Goal: Information Seeking & Learning: Learn about a topic

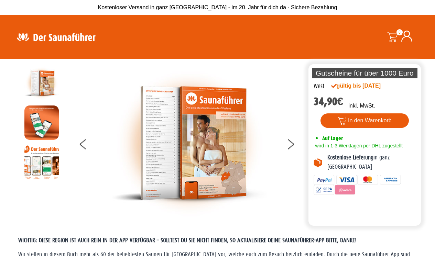
click at [46, 165] on img at bounding box center [41, 162] width 34 height 34
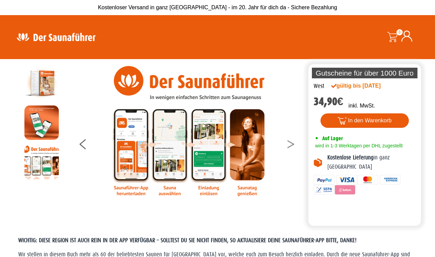
click at [293, 143] on button at bounding box center [294, 145] width 17 height 17
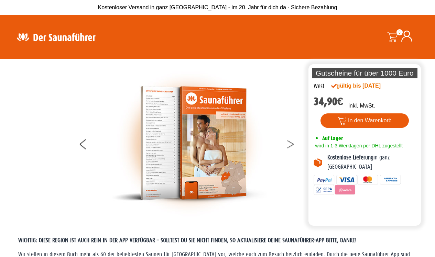
click at [293, 143] on button at bounding box center [294, 145] width 17 height 17
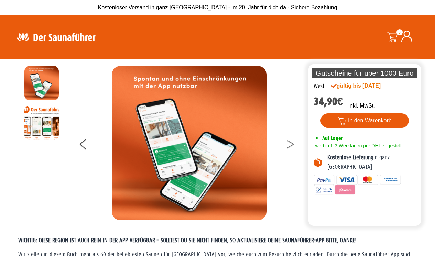
click at [293, 143] on button at bounding box center [294, 145] width 17 height 17
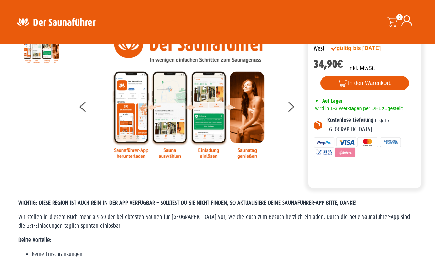
scroll to position [275, 0]
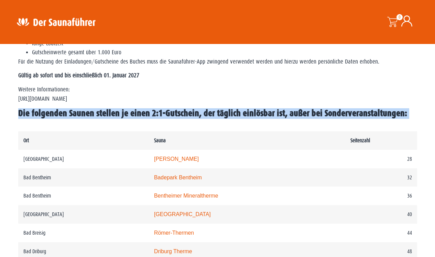
drag, startPoint x: 16, startPoint y: 109, endPoint x: 98, endPoint y: 139, distance: 87.2
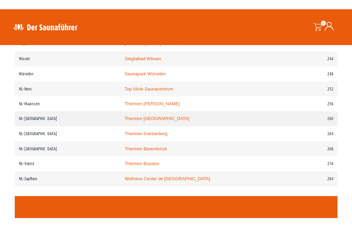
scroll to position [1396, 0]
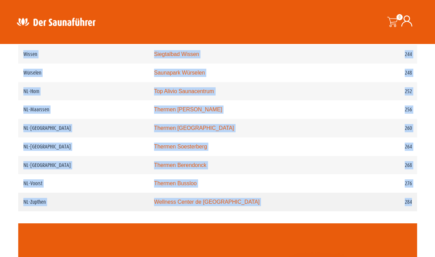
click at [413, 211] on td "284" at bounding box center [380, 202] width 71 height 19
copy div "Die folgenden Saunen stellen je einen 2:1-Gutschein, der täglich einlösbar ist,…"
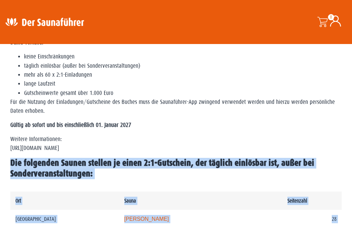
scroll to position [376, 0]
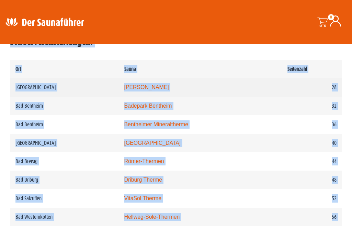
click at [144, 86] on link "Carolus Thermen" at bounding box center [146, 87] width 45 height 6
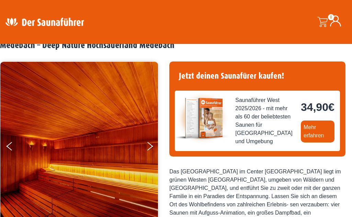
scroll to position [85, 0]
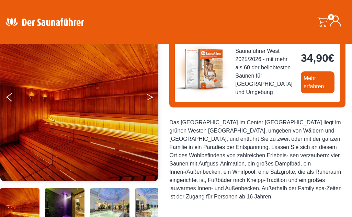
click at [150, 97] on button "Next" at bounding box center [154, 98] width 17 height 17
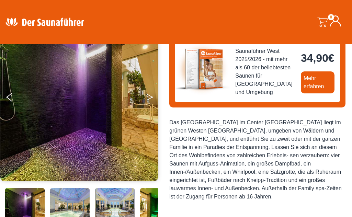
click at [150, 97] on button "Next" at bounding box center [154, 98] width 17 height 17
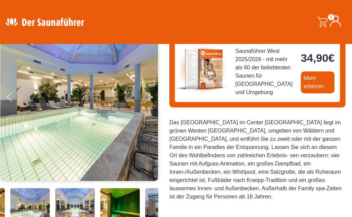
click at [150, 97] on button "Next" at bounding box center [154, 98] width 17 height 17
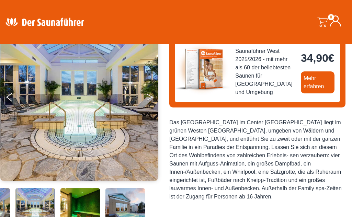
click at [150, 97] on button "Next" at bounding box center [154, 98] width 17 height 17
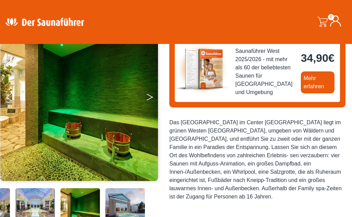
click at [150, 97] on button "Next" at bounding box center [154, 98] width 17 height 17
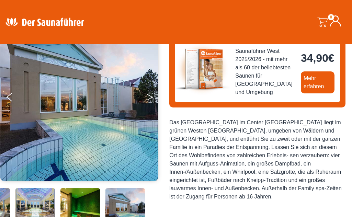
click at [150, 97] on button "Next" at bounding box center [154, 98] width 17 height 17
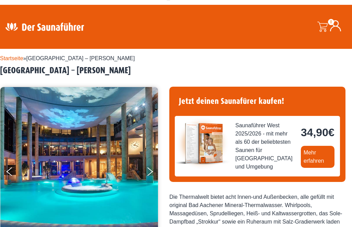
scroll to position [30, 0]
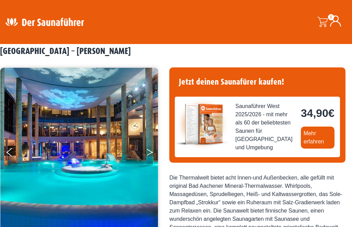
click at [150, 152] on button "Next" at bounding box center [154, 153] width 17 height 17
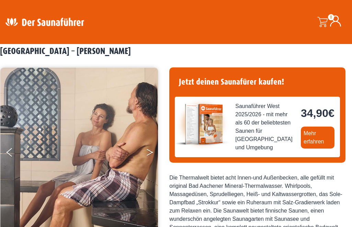
click at [150, 152] on button "Next" at bounding box center [154, 153] width 17 height 17
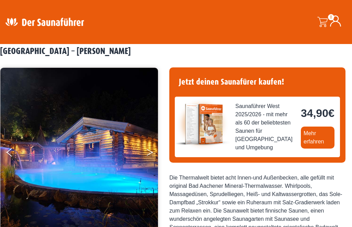
click at [150, 152] on button "Next" at bounding box center [154, 153] width 17 height 17
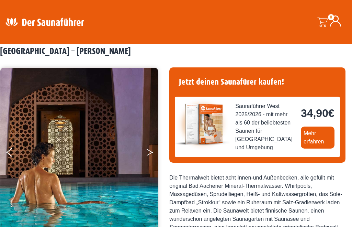
click at [150, 152] on button "Next" at bounding box center [154, 153] width 17 height 17
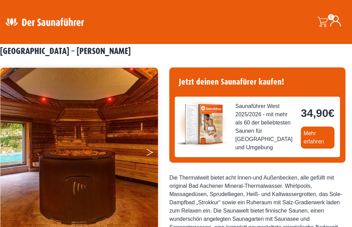
click at [150, 152] on button "Next" at bounding box center [154, 153] width 17 height 17
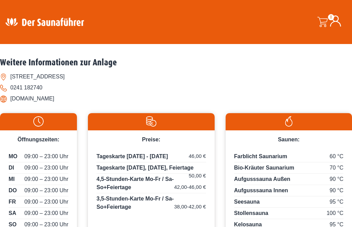
scroll to position [337, 0]
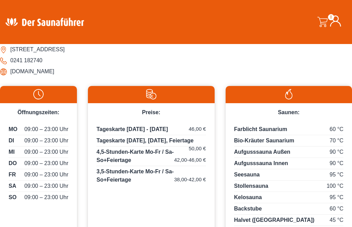
click at [12, 77] on li "www.carolus-thermen.de" at bounding box center [176, 71] width 352 height 11
drag, startPoint x: 11, startPoint y: 151, endPoint x: 84, endPoint y: 151, distance: 72.2
click at [84, 77] on li "www.carolus-thermen.de" at bounding box center [176, 71] width 352 height 11
copy li "www.carolus-thermen.de"
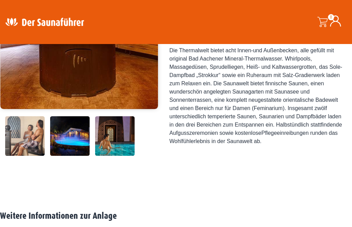
scroll to position [0, 0]
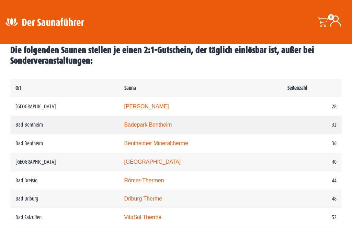
click at [132, 124] on link "Badepark Bentheim" at bounding box center [148, 125] width 48 height 6
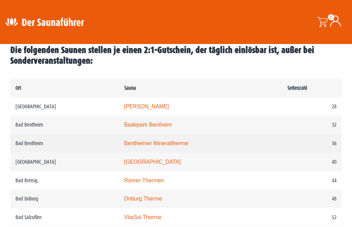
click at [136, 143] on link "Bentheimer Mineraltherme" at bounding box center [156, 143] width 64 height 6
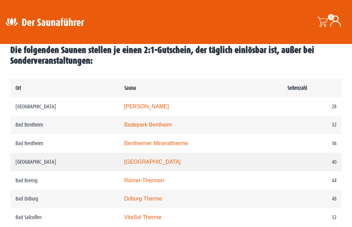
click at [132, 162] on link "Rothaarbad" at bounding box center [152, 162] width 57 height 6
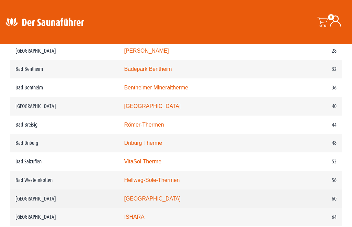
scroll to position [474, 0]
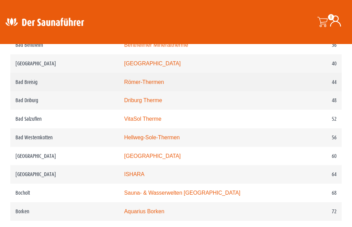
click at [142, 79] on link "Römer-Thermen" at bounding box center [144, 82] width 40 height 6
click at [144, 81] on link "Römer-Thermen" at bounding box center [144, 82] width 40 height 6
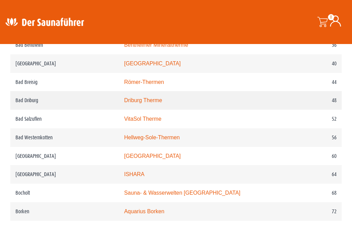
click at [143, 99] on link "Driburg Therme" at bounding box center [143, 100] width 38 height 6
click at [142, 100] on link "Driburg Therme" at bounding box center [143, 100] width 38 height 6
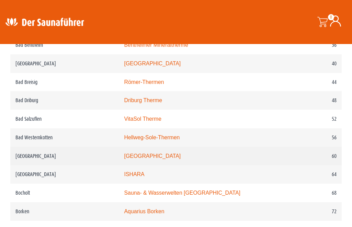
click at [136, 156] on link "monte mare Bedburg" at bounding box center [152, 156] width 57 height 6
click at [128, 156] on link "monte mare Bedburg" at bounding box center [152, 156] width 57 height 6
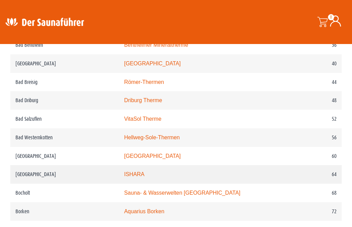
click at [133, 176] on link "ISHARA" at bounding box center [134, 174] width 20 height 6
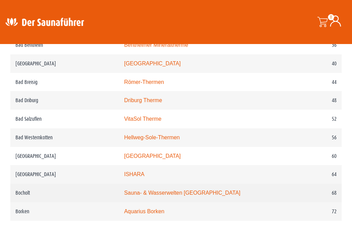
click at [131, 192] on link "Sauna- & Wasserwelten Bahia" at bounding box center [182, 193] width 116 height 6
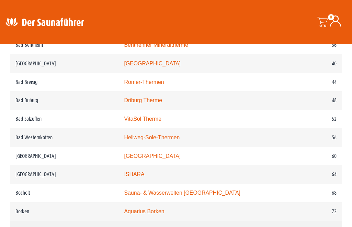
scroll to position [518, 0]
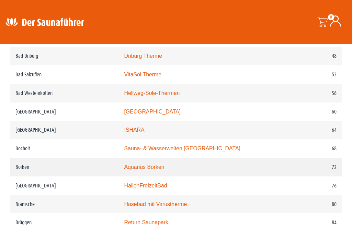
click at [150, 167] on link "Aquarius Borken" at bounding box center [144, 167] width 40 height 6
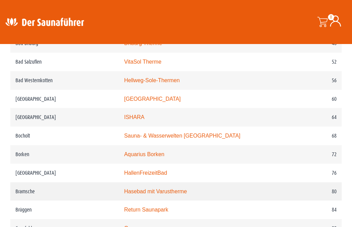
scroll to position [623, 0]
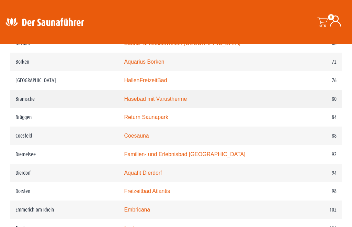
click at [146, 98] on link "Hasebad mit Varustherme" at bounding box center [155, 99] width 63 height 6
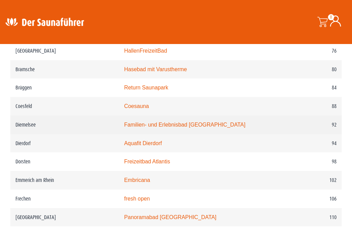
scroll to position [648, 0]
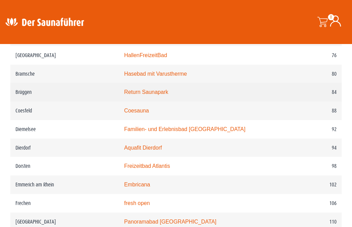
click at [136, 94] on link "Return Saunapark" at bounding box center [146, 92] width 44 height 6
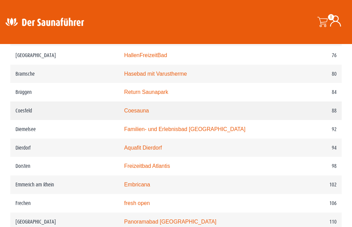
click at [139, 112] on link "Coesauna" at bounding box center [136, 111] width 25 height 6
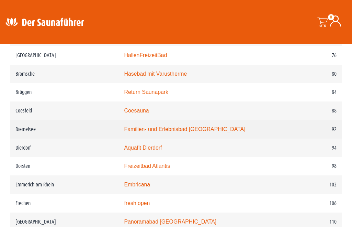
click at [153, 130] on link "Familien- und Erlebnisbad Heringhausen" at bounding box center [184, 129] width 121 height 6
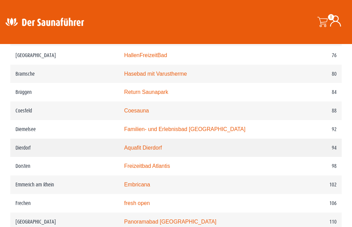
click at [148, 148] on link "Aquafit Dierdorf" at bounding box center [143, 148] width 38 height 6
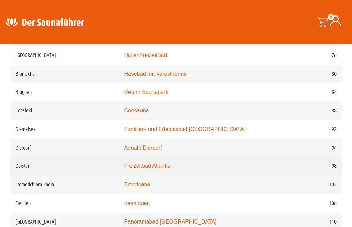
click at [151, 167] on link "Freizeitbad Atlantis" at bounding box center [147, 166] width 46 height 6
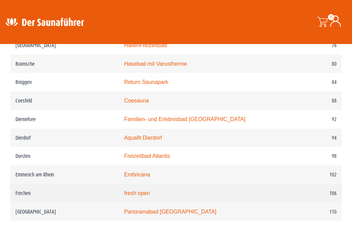
scroll to position [681, 0]
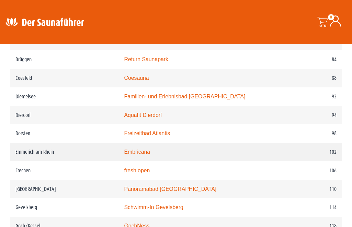
click at [141, 153] on link "Embricana" at bounding box center [137, 152] width 26 height 6
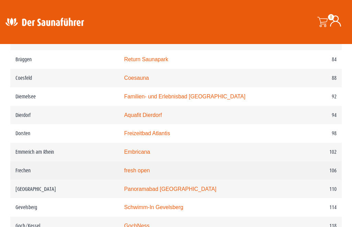
click at [134, 171] on link "fresh open" at bounding box center [137, 170] width 26 height 6
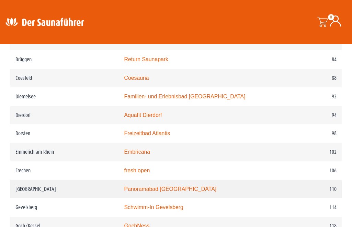
click at [134, 189] on link "Panoramabad Georgsmarienhütte" at bounding box center [170, 189] width 92 height 6
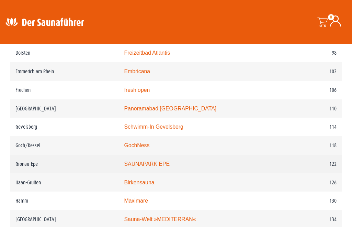
scroll to position [769, 0]
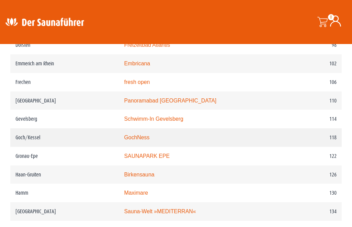
click at [136, 137] on link "GochNess" at bounding box center [136, 137] width 25 height 6
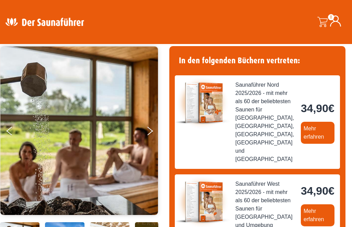
scroll to position [70, 0]
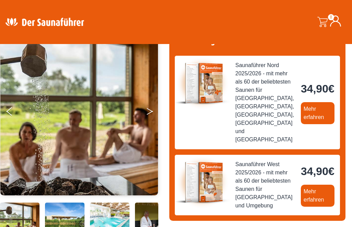
click at [151, 111] on icon "Next" at bounding box center [150, 113] width 6 height 4
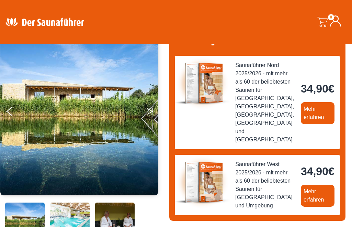
click at [151, 110] on icon "Next" at bounding box center [150, 110] width 6 height 4
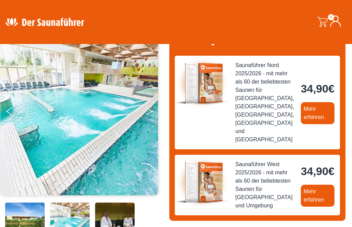
click at [151, 110] on icon "Next" at bounding box center [150, 110] width 6 height 4
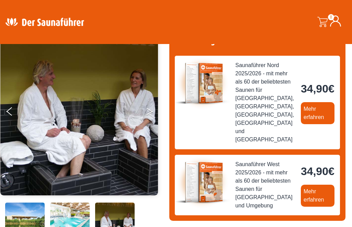
click at [151, 110] on icon "Next" at bounding box center [150, 110] width 6 height 4
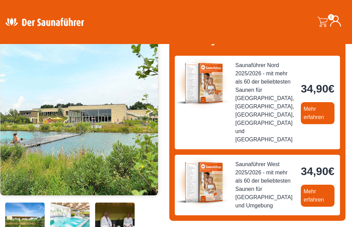
click at [151, 110] on icon "Next" at bounding box center [150, 110] width 6 height 4
click at [151, 111] on button "Next" at bounding box center [154, 112] width 17 height 17
click at [150, 111] on button "Next" at bounding box center [154, 112] width 17 height 17
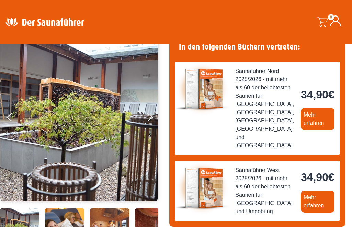
scroll to position [51, 0]
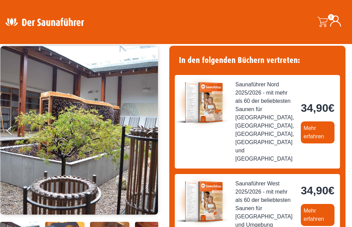
click at [152, 130] on button "Next" at bounding box center [154, 131] width 17 height 17
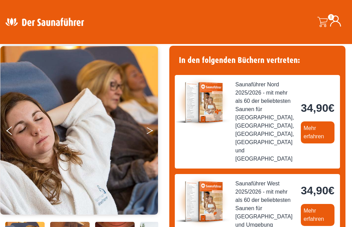
click at [152, 130] on icon "Next" at bounding box center [150, 129] width 6 height 4
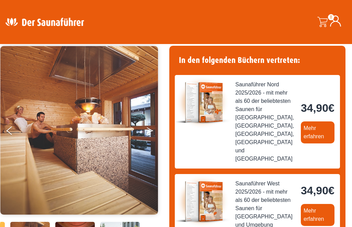
click at [152, 130] on icon "Next" at bounding box center [150, 129] width 6 height 4
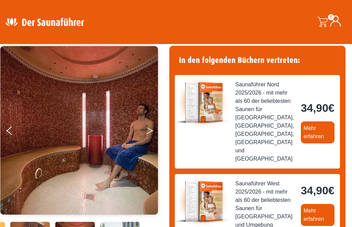
click at [152, 130] on icon "Next" at bounding box center [150, 129] width 6 height 4
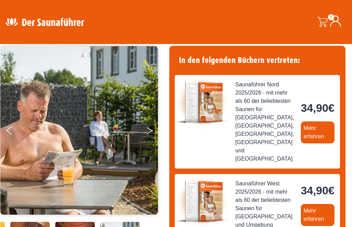
click at [152, 130] on icon "Next" at bounding box center [150, 129] width 6 height 4
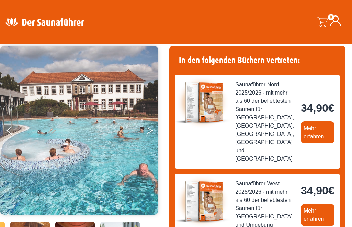
click at [152, 130] on icon "Next" at bounding box center [150, 129] width 6 height 4
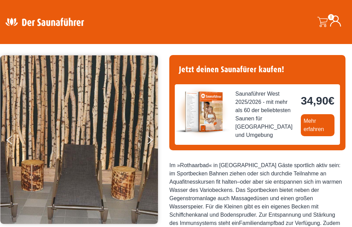
scroll to position [43, 0]
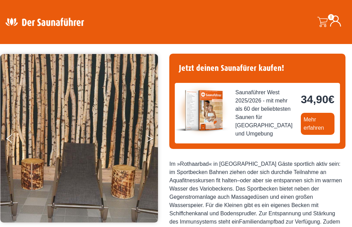
click at [150, 137] on icon "Next" at bounding box center [150, 137] width 6 height 4
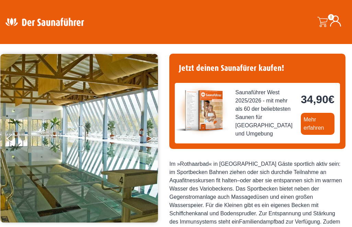
scroll to position [45, 0]
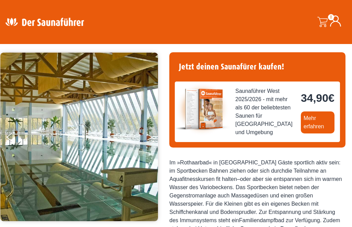
click at [150, 137] on button "Next" at bounding box center [154, 138] width 17 height 17
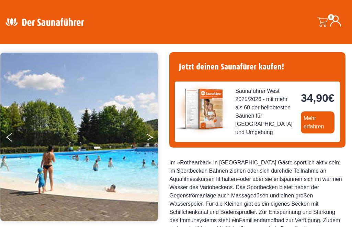
click at [150, 137] on button "Next" at bounding box center [154, 138] width 17 height 17
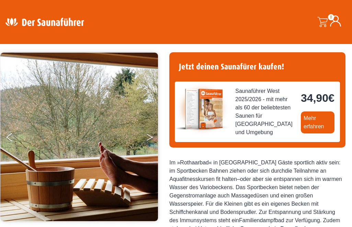
click at [150, 137] on button "Next" at bounding box center [154, 138] width 17 height 17
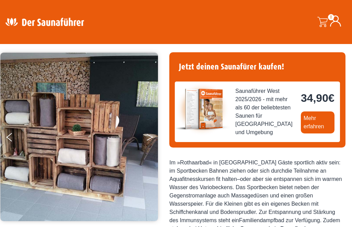
click at [150, 137] on button "Next" at bounding box center [154, 138] width 17 height 17
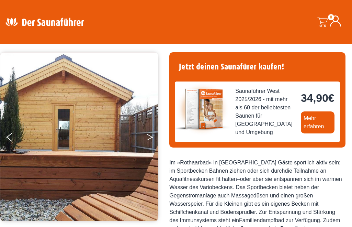
click at [150, 137] on button "Next" at bounding box center [154, 138] width 17 height 17
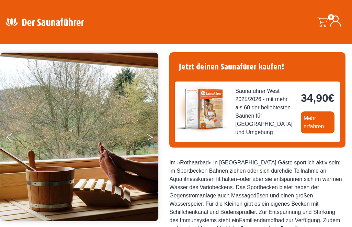
click at [150, 137] on button "Next" at bounding box center [154, 138] width 17 height 17
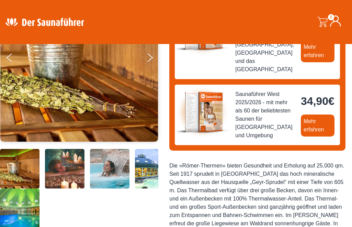
scroll to position [102, 0]
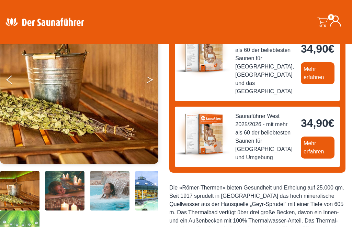
click at [149, 76] on button "Next" at bounding box center [154, 81] width 17 height 17
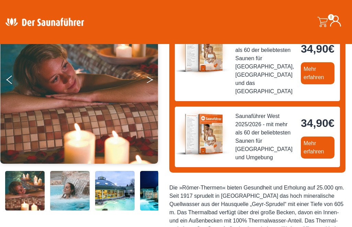
click at [149, 76] on button "Next" at bounding box center [154, 81] width 17 height 17
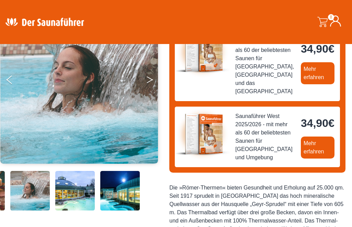
click at [149, 76] on button "Next" at bounding box center [154, 81] width 17 height 17
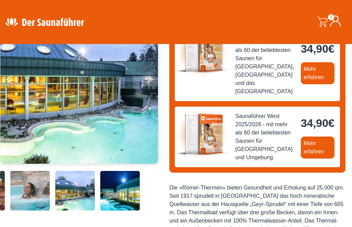
click at [149, 76] on button "Next" at bounding box center [154, 81] width 17 height 17
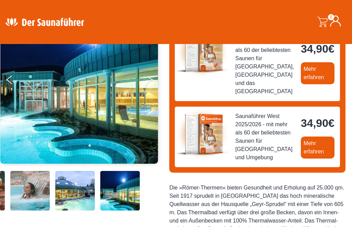
click at [149, 76] on button "Next" at bounding box center [154, 81] width 17 height 17
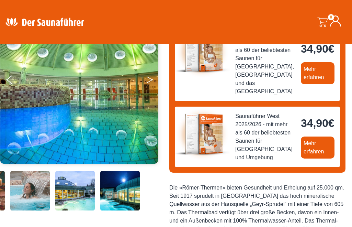
click at [149, 76] on button "Next" at bounding box center [154, 81] width 17 height 17
click at [148, 78] on button "Next" at bounding box center [154, 81] width 17 height 17
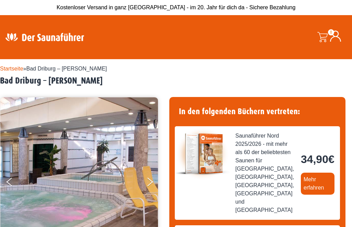
scroll to position [44, 0]
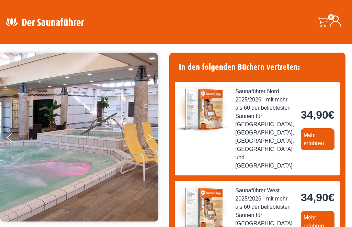
click at [148, 137] on button "Next" at bounding box center [154, 138] width 17 height 17
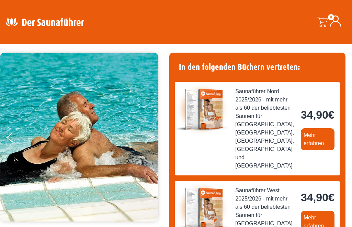
click at [148, 137] on button "Next" at bounding box center [154, 138] width 17 height 17
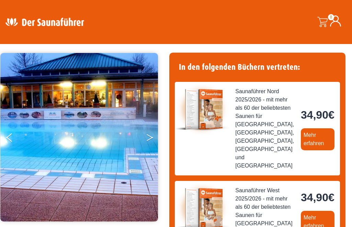
click at [148, 137] on button "Next" at bounding box center [154, 138] width 17 height 17
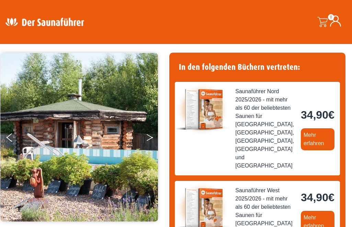
click at [148, 137] on button "Next" at bounding box center [154, 138] width 17 height 17
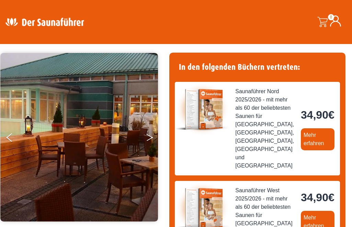
click at [148, 137] on button "Next" at bounding box center [154, 138] width 17 height 17
click at [149, 137] on button "Next" at bounding box center [154, 138] width 17 height 17
click at [150, 137] on button "Next" at bounding box center [154, 138] width 17 height 17
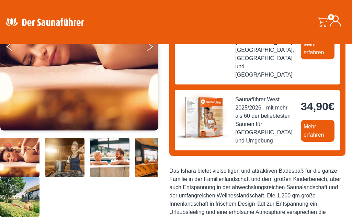
scroll to position [94, 0]
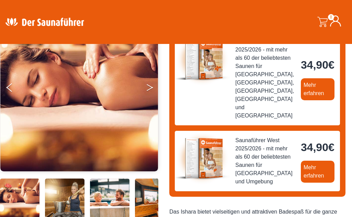
click at [150, 85] on button "Next" at bounding box center [154, 88] width 17 height 17
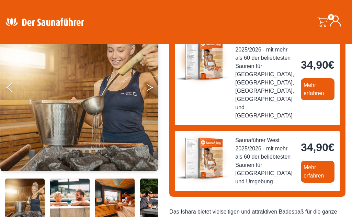
click at [150, 85] on button "Next" at bounding box center [154, 88] width 17 height 17
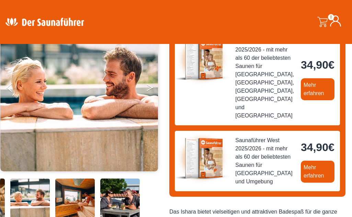
click at [150, 85] on button "Next" at bounding box center [154, 88] width 17 height 17
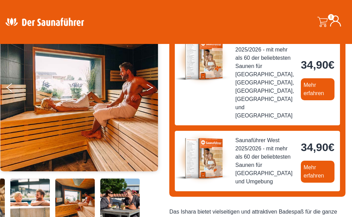
click at [150, 85] on button "Next" at bounding box center [154, 88] width 17 height 17
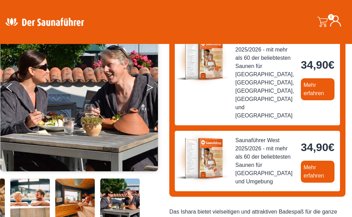
click at [150, 85] on button "Next" at bounding box center [154, 88] width 17 height 17
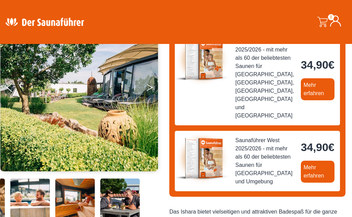
click at [150, 85] on button "Next" at bounding box center [154, 88] width 17 height 17
click at [151, 86] on button "Next" at bounding box center [154, 88] width 17 height 17
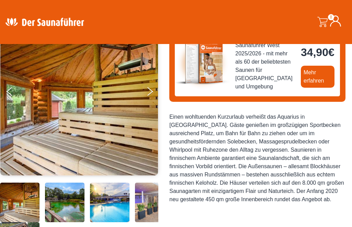
scroll to position [88, 0]
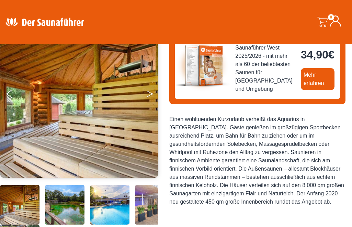
click at [149, 92] on button "Next" at bounding box center [154, 95] width 17 height 17
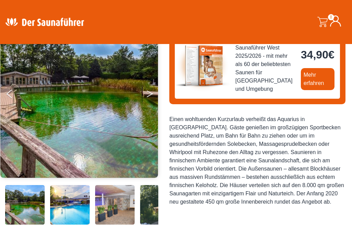
click at [149, 92] on button "Next" at bounding box center [154, 95] width 17 height 17
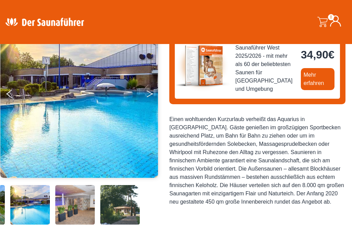
click at [149, 92] on button "Next" at bounding box center [154, 95] width 17 height 17
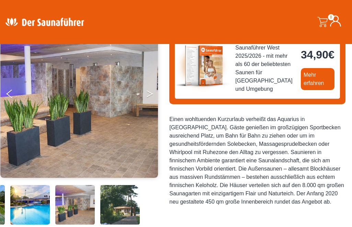
click at [149, 92] on button "Next" at bounding box center [154, 95] width 17 height 17
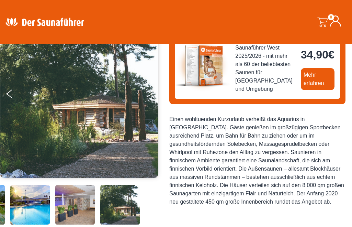
click at [149, 92] on button "Next" at bounding box center [154, 95] width 17 height 17
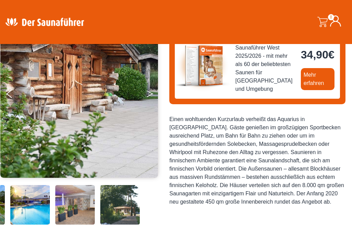
click at [149, 92] on button "Next" at bounding box center [154, 95] width 17 height 17
click at [150, 93] on button "Next" at bounding box center [154, 95] width 17 height 17
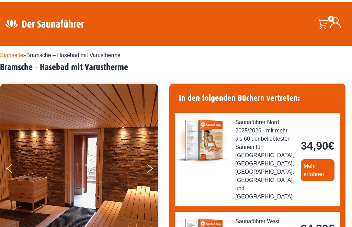
scroll to position [64, 0]
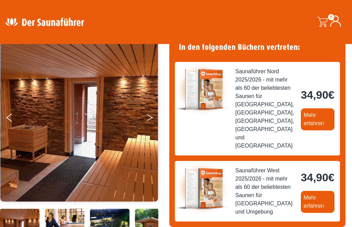
click at [151, 118] on icon "Next" at bounding box center [150, 119] width 6 height 4
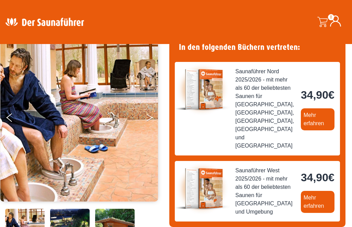
click at [151, 118] on icon "Next" at bounding box center [150, 119] width 6 height 4
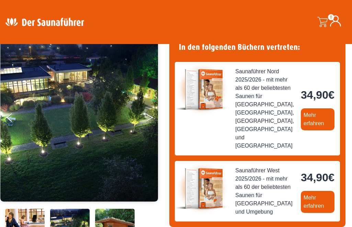
click at [151, 118] on icon "Next" at bounding box center [150, 119] width 6 height 4
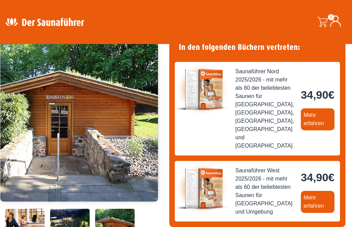
click at [151, 118] on icon "Next" at bounding box center [150, 119] width 6 height 4
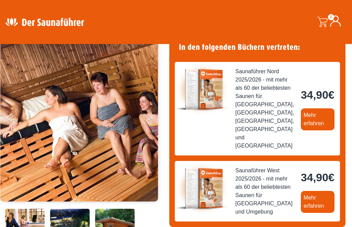
click at [151, 118] on icon "Next" at bounding box center [150, 119] width 6 height 4
click at [151, 116] on icon "Next" at bounding box center [150, 116] width 6 height 4
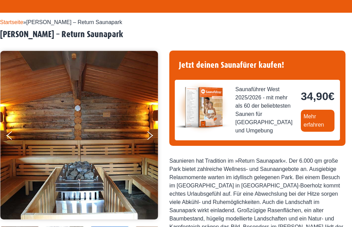
scroll to position [87, 0]
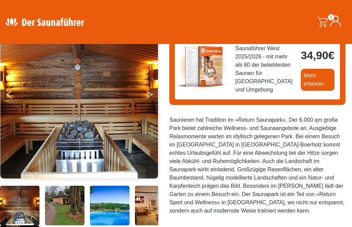
click at [147, 96] on button "Next" at bounding box center [154, 95] width 17 height 17
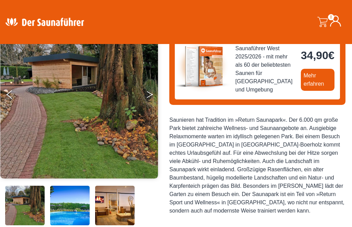
click at [147, 96] on button "Next" at bounding box center [154, 95] width 17 height 17
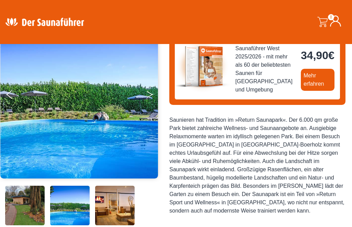
click at [147, 96] on button "Next" at bounding box center [154, 95] width 17 height 17
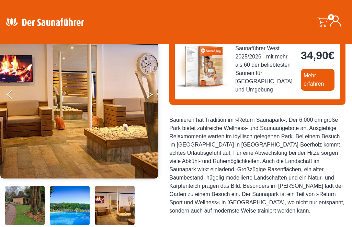
click at [147, 96] on button "Next" at bounding box center [154, 95] width 17 height 17
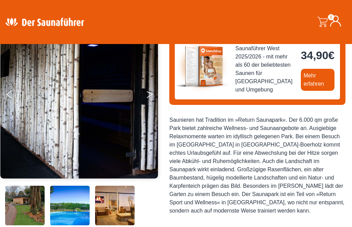
click at [147, 96] on button "Next" at bounding box center [154, 95] width 17 height 17
click at [151, 94] on button "Next" at bounding box center [154, 95] width 17 height 17
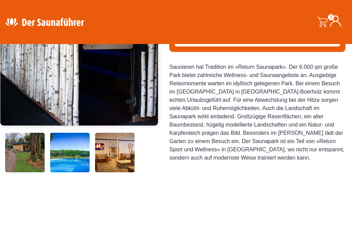
scroll to position [0, 0]
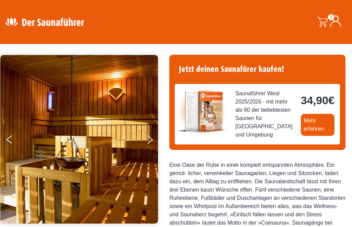
scroll to position [54, 0]
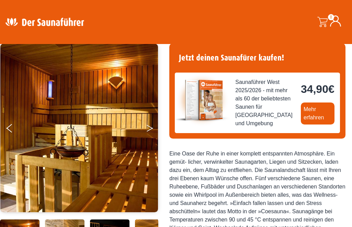
click at [149, 126] on button "Next" at bounding box center [154, 129] width 17 height 17
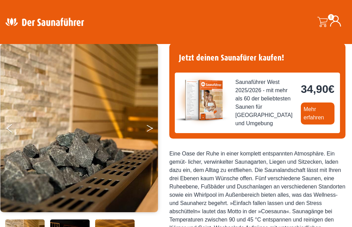
click at [149, 127] on button "Next" at bounding box center [154, 129] width 17 height 17
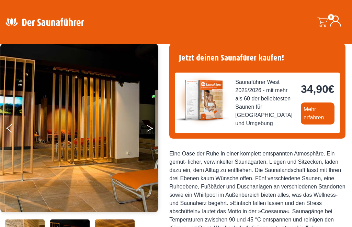
click at [149, 127] on button "Next" at bounding box center [154, 129] width 17 height 17
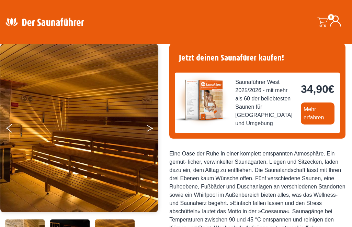
click at [149, 127] on button "Next" at bounding box center [154, 129] width 17 height 17
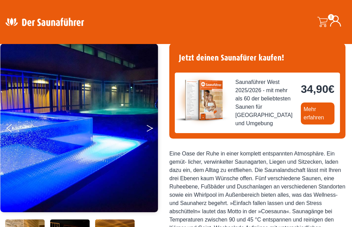
click at [149, 127] on button "Next" at bounding box center [154, 129] width 17 height 17
click at [150, 127] on button "Next" at bounding box center [154, 129] width 17 height 17
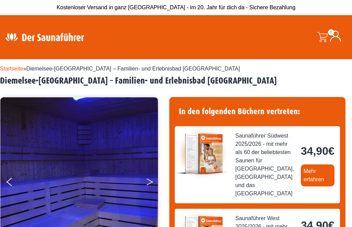
click at [149, 181] on button "Next" at bounding box center [154, 183] width 17 height 17
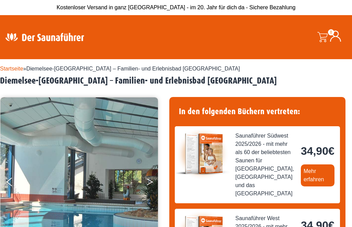
click at [149, 181] on button "Next" at bounding box center [154, 183] width 17 height 17
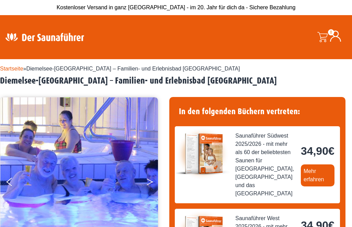
click at [149, 181] on button "Next" at bounding box center [154, 183] width 17 height 17
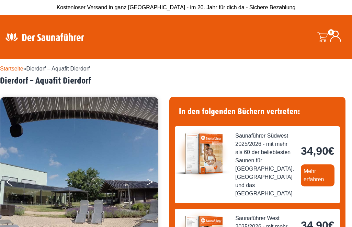
click at [149, 180] on button "Next" at bounding box center [154, 183] width 17 height 17
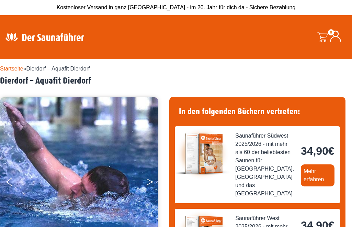
click at [149, 180] on button "Next" at bounding box center [154, 183] width 17 height 17
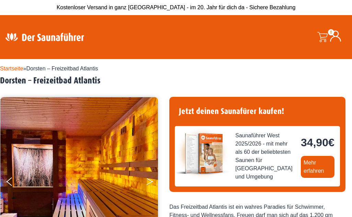
click at [147, 180] on button "Next" at bounding box center [154, 183] width 17 height 17
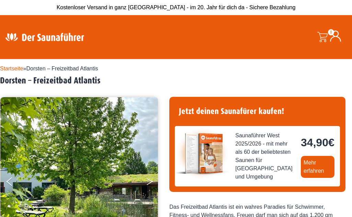
click at [147, 180] on button "Next" at bounding box center [154, 183] width 17 height 17
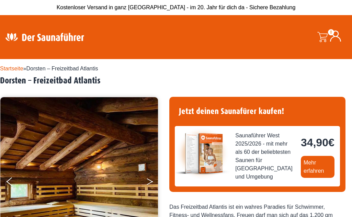
click at [147, 180] on button "Next" at bounding box center [154, 183] width 17 height 17
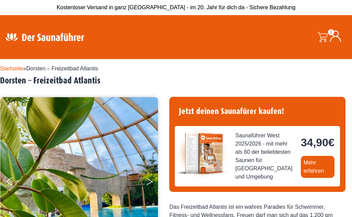
click at [147, 180] on button "Next" at bounding box center [154, 183] width 17 height 17
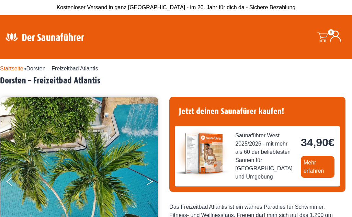
click at [147, 180] on button "Next" at bounding box center [154, 183] width 17 height 17
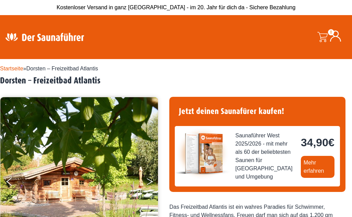
click at [148, 181] on button "Next" at bounding box center [154, 183] width 17 height 17
click at [149, 181] on button "Next" at bounding box center [154, 183] width 17 height 17
click at [150, 181] on button "Next" at bounding box center [154, 183] width 17 height 17
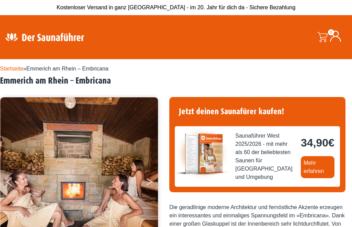
click at [151, 179] on button "Next" at bounding box center [154, 183] width 17 height 17
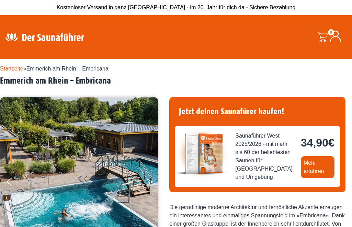
click at [151, 179] on button "Next" at bounding box center [154, 183] width 17 height 17
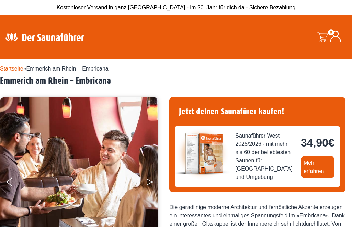
click at [151, 179] on button "Next" at bounding box center [154, 183] width 17 height 17
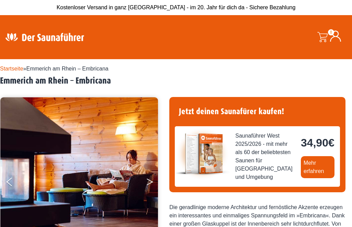
click at [151, 179] on button "Next" at bounding box center [154, 183] width 17 height 17
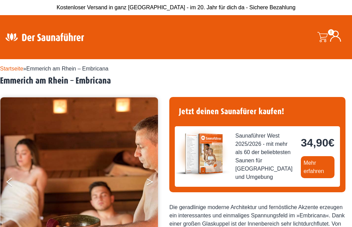
click at [151, 179] on button "Next" at bounding box center [154, 183] width 17 height 17
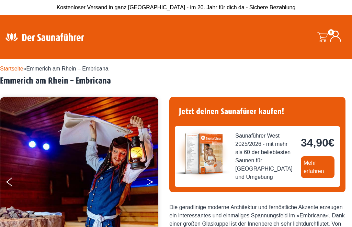
click at [151, 179] on button "Next" at bounding box center [154, 183] width 17 height 17
click at [149, 180] on icon "Next" at bounding box center [150, 180] width 6 height 4
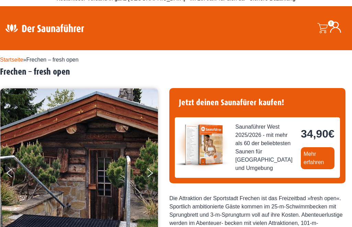
scroll to position [35, 0]
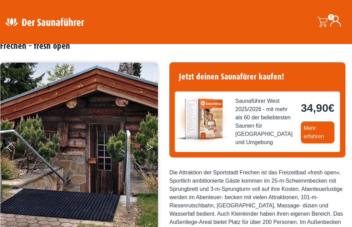
click at [151, 147] on button "Next" at bounding box center [154, 148] width 17 height 17
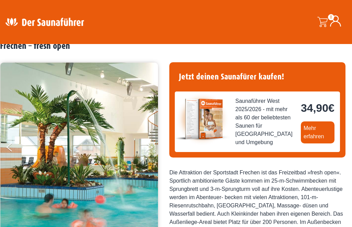
click at [151, 147] on button "Next" at bounding box center [154, 148] width 17 height 17
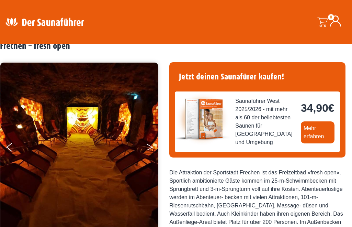
click at [151, 147] on button "Next" at bounding box center [154, 148] width 17 height 17
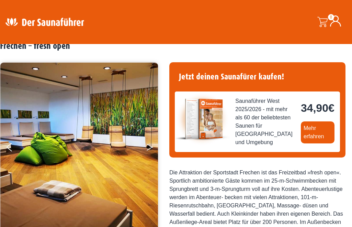
click at [151, 147] on button "Next" at bounding box center [154, 148] width 17 height 17
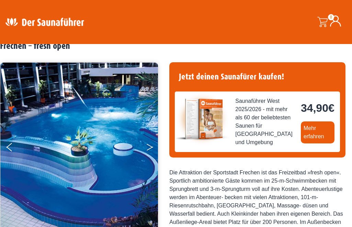
click at [151, 147] on button "Next" at bounding box center [154, 148] width 17 height 17
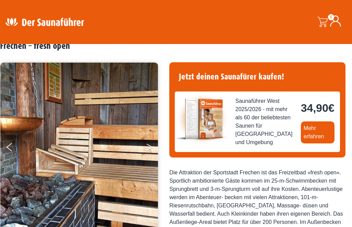
click at [151, 147] on button "Next" at bounding box center [154, 148] width 17 height 17
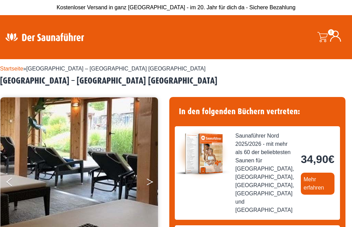
click at [151, 181] on icon "Next" at bounding box center [150, 180] width 6 height 4
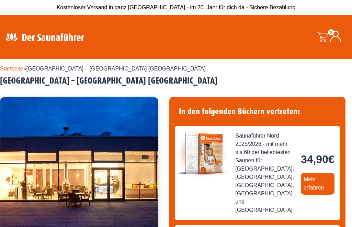
click at [151, 181] on icon "Next" at bounding box center [150, 180] width 6 height 4
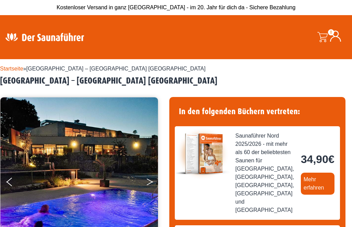
click at [151, 181] on icon "Next" at bounding box center [150, 180] width 6 height 4
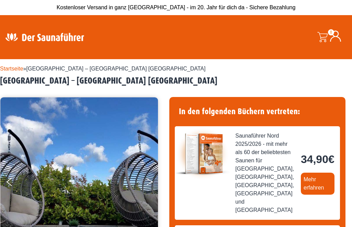
click at [151, 181] on icon "Next" at bounding box center [150, 180] width 6 height 4
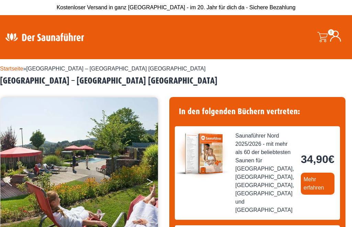
click at [151, 181] on icon "Next" at bounding box center [150, 180] width 6 height 4
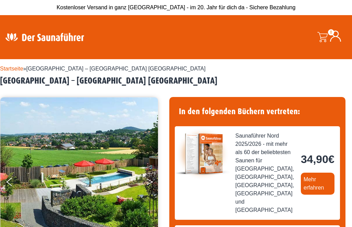
click at [151, 181] on icon "Next" at bounding box center [150, 180] width 6 height 4
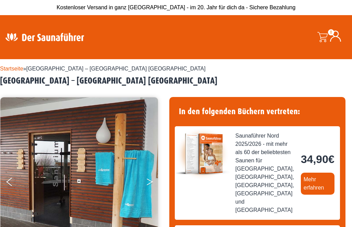
click at [151, 181] on icon "Next" at bounding box center [150, 180] width 6 height 4
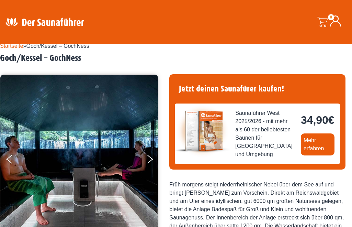
scroll to position [24, 0]
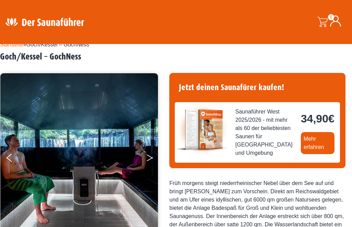
click at [151, 156] on icon "Next" at bounding box center [150, 156] width 6 height 4
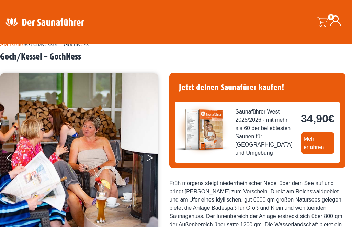
click at [151, 156] on icon "Next" at bounding box center [150, 156] width 6 height 4
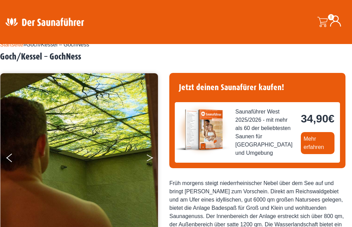
click at [151, 156] on icon "Next" at bounding box center [150, 156] width 6 height 4
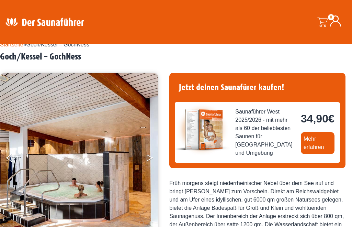
click at [151, 156] on icon "Next" at bounding box center [150, 156] width 6 height 4
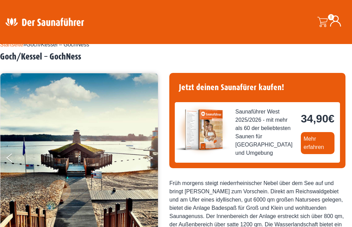
click at [151, 156] on icon "Next" at bounding box center [150, 156] width 6 height 4
click at [151, 157] on button "Next" at bounding box center [154, 159] width 17 height 17
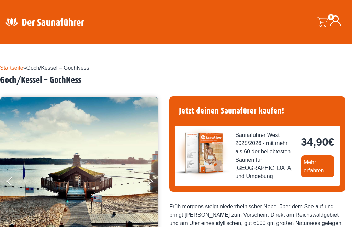
scroll to position [0, 0]
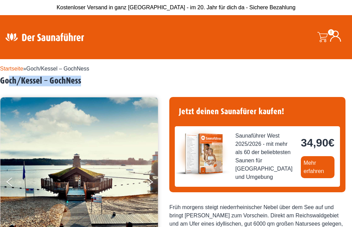
drag, startPoint x: 91, startPoint y: 81, endPoint x: 10, endPoint y: 81, distance: 80.8
click at [10, 81] on h2 "Goch/Kessel – GochNess" at bounding box center [176, 81] width 352 height 11
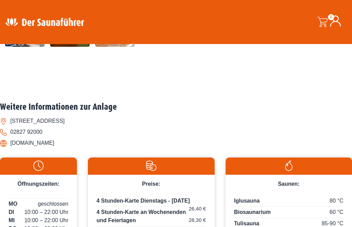
scroll to position [393, 0]
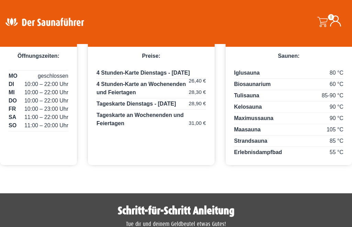
drag, startPoint x: 62, startPoint y: 95, endPoint x: 12, endPoint y: 94, distance: 49.5
click at [12, 21] on li "www.gochness.de" at bounding box center [176, 15] width 352 height 11
copy li "www.gochness.de"
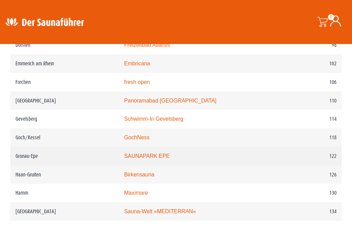
click at [140, 156] on link "SAUNAPARK EPE" at bounding box center [147, 156] width 46 height 6
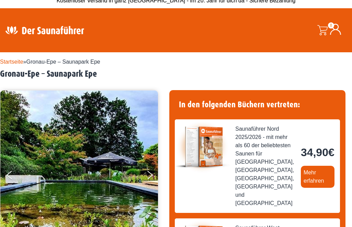
scroll to position [32, 0]
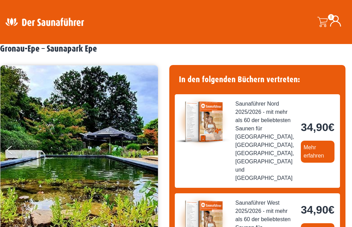
click at [153, 148] on button "Next" at bounding box center [154, 151] width 17 height 17
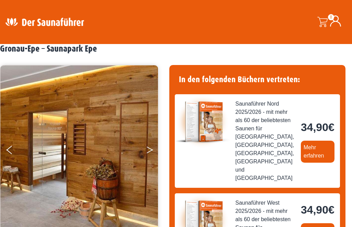
click at [153, 149] on button "Next" at bounding box center [154, 151] width 17 height 17
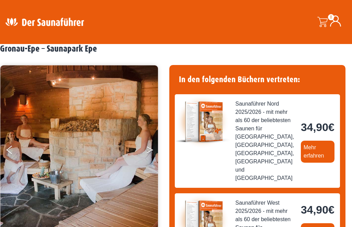
click at [151, 149] on icon "Next" at bounding box center [150, 148] width 6 height 4
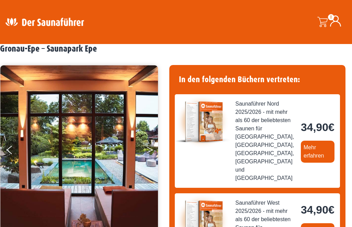
click at [151, 149] on icon "Next" at bounding box center [150, 148] width 6 height 4
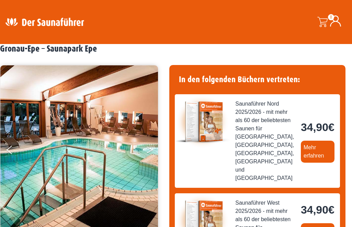
click at [151, 149] on icon "Next" at bounding box center [150, 148] width 6 height 4
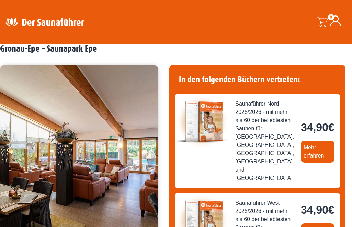
click at [151, 149] on icon "Next" at bounding box center [150, 148] width 6 height 4
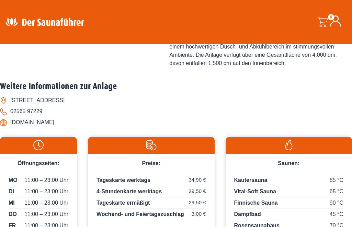
scroll to position [360, 0]
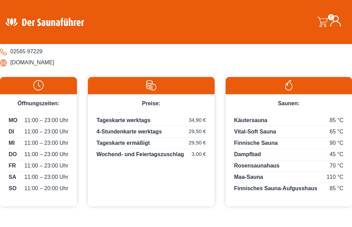
click at [66, 68] on li "[DOMAIN_NAME]" at bounding box center [176, 62] width 352 height 11
drag, startPoint x: 69, startPoint y: 127, endPoint x: 11, endPoint y: 127, distance: 58.4
click at [11, 68] on li "[DOMAIN_NAME]" at bounding box center [176, 62] width 352 height 11
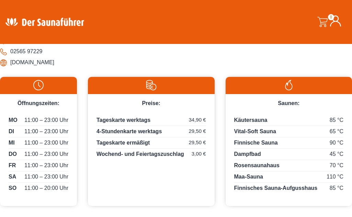
copy li "[DOMAIN_NAME]"
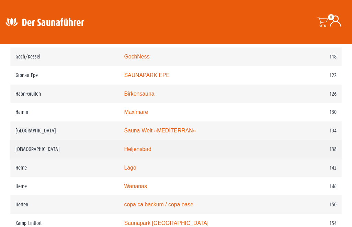
scroll to position [849, 0]
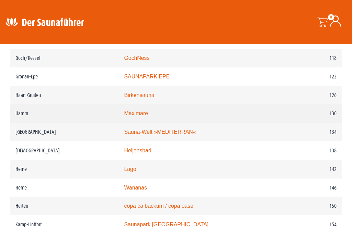
click at [137, 114] on link "Maximare" at bounding box center [136, 113] width 24 height 6
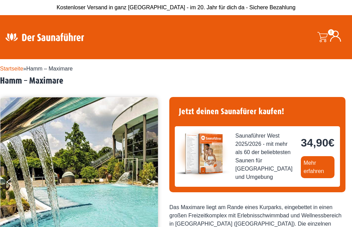
click at [150, 180] on button "Next" at bounding box center [154, 183] width 17 height 17
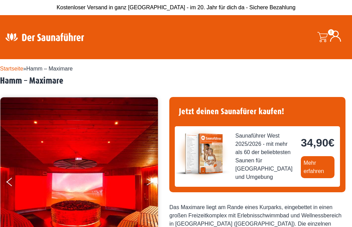
click at [150, 180] on icon "Next" at bounding box center [150, 180] width 6 height 4
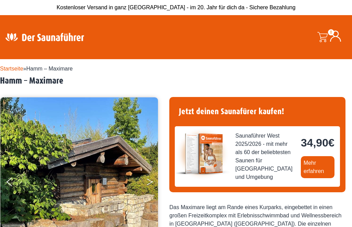
click at [150, 180] on icon "Next" at bounding box center [150, 180] width 6 height 4
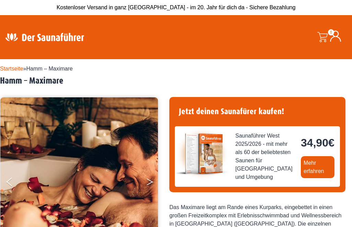
click at [150, 180] on icon "Next" at bounding box center [150, 180] width 6 height 4
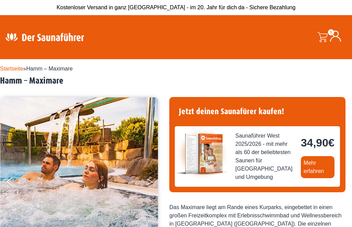
click at [150, 180] on icon "Next" at bounding box center [150, 180] width 6 height 4
click at [151, 181] on button "Next" at bounding box center [154, 183] width 17 height 17
